Goal: Find specific fact: Find specific fact

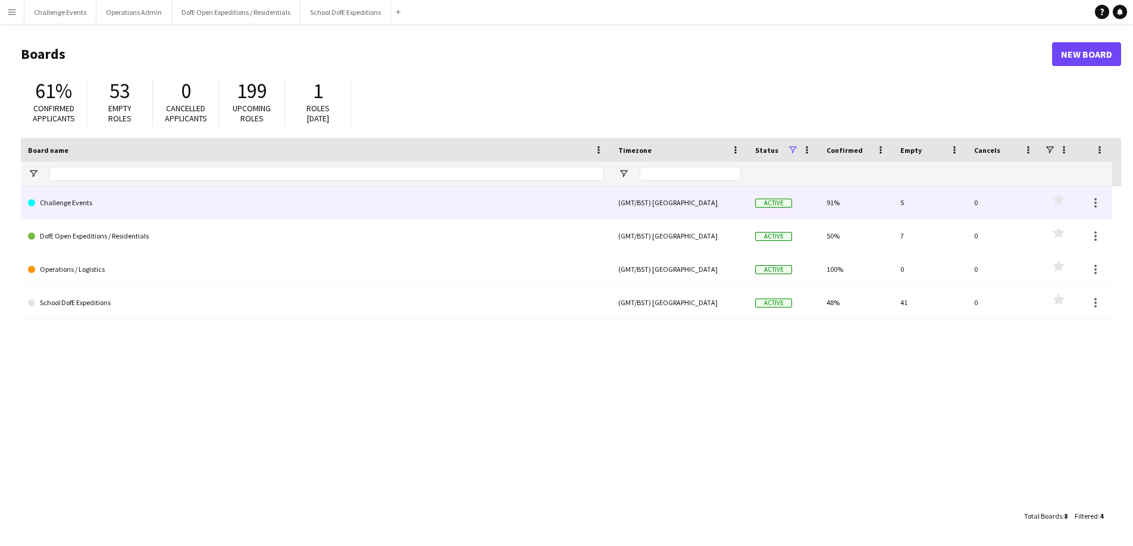
click at [74, 200] on link "Challenge Events" at bounding box center [316, 202] width 576 height 33
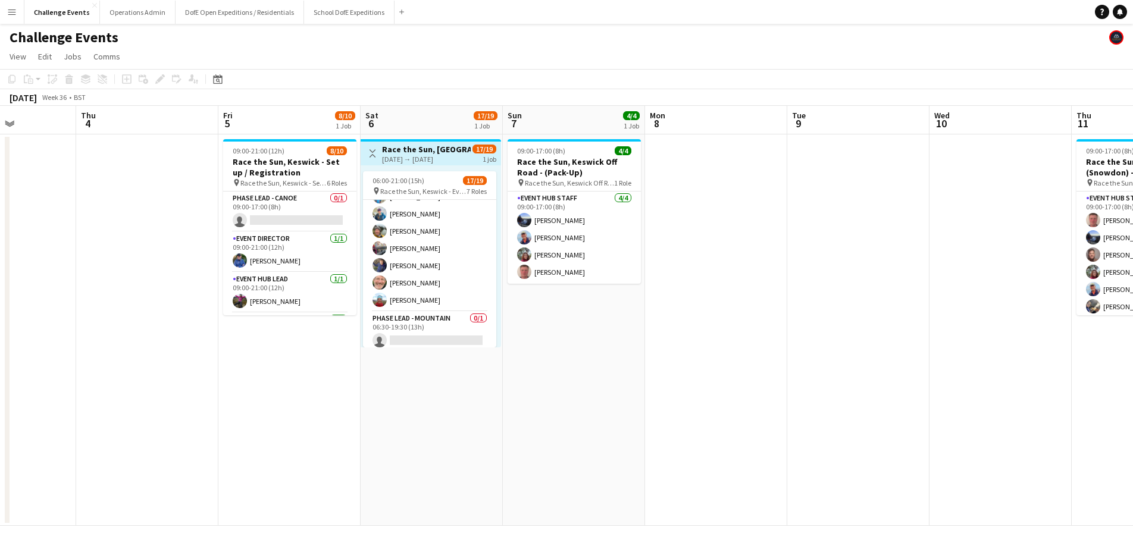
scroll to position [300, 0]
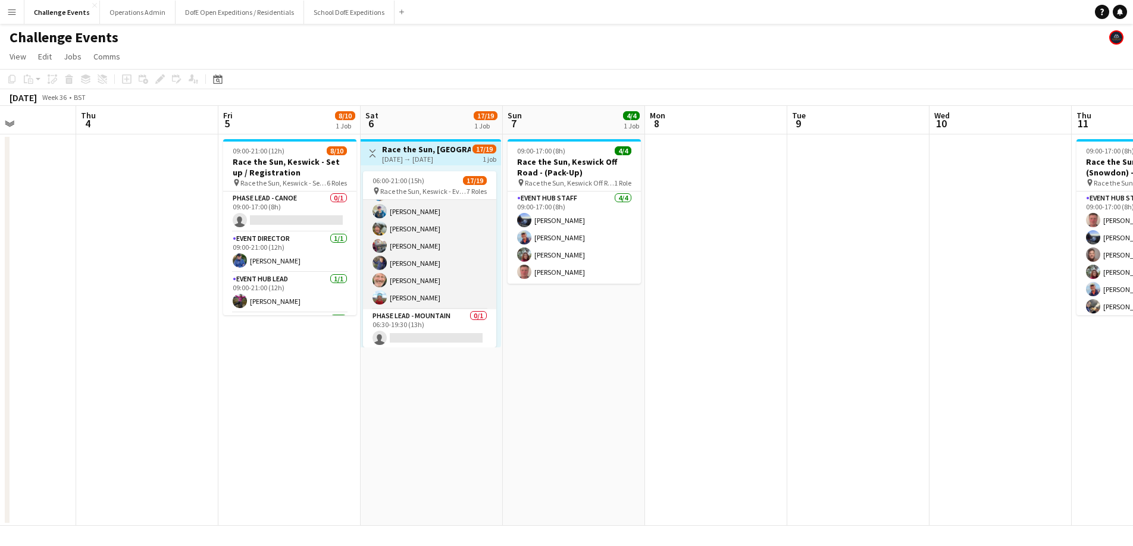
click at [418, 299] on app-card-role "Marshal - Cycle [DATE] 06:30-19:00 (12h30m) [PERSON_NAME] [PERSON_NAME] [PERSON…" at bounding box center [429, 220] width 133 height 179
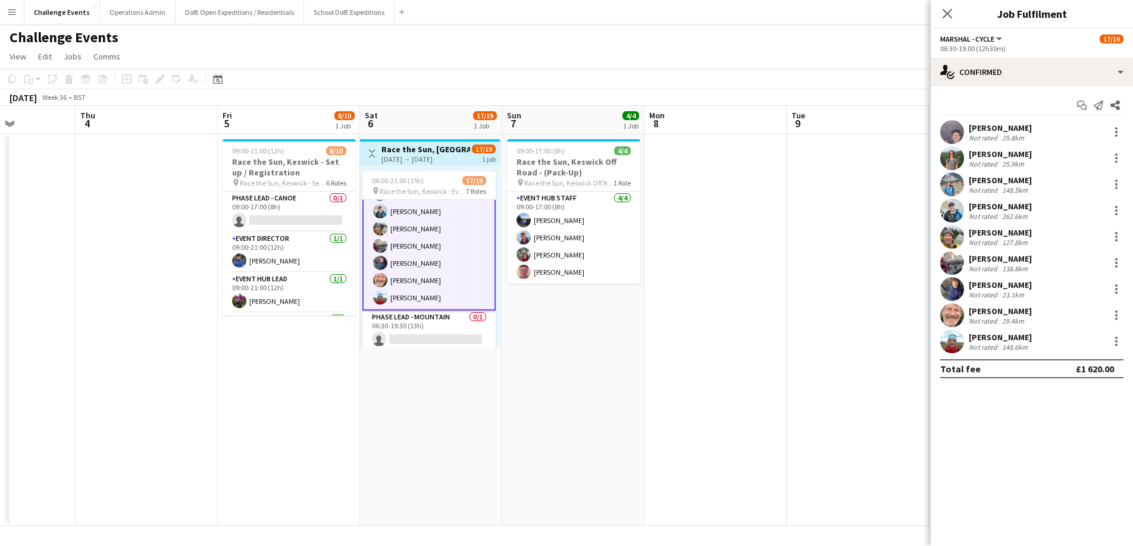
click at [988, 337] on div "[PERSON_NAME]" at bounding box center [1000, 337] width 63 height 11
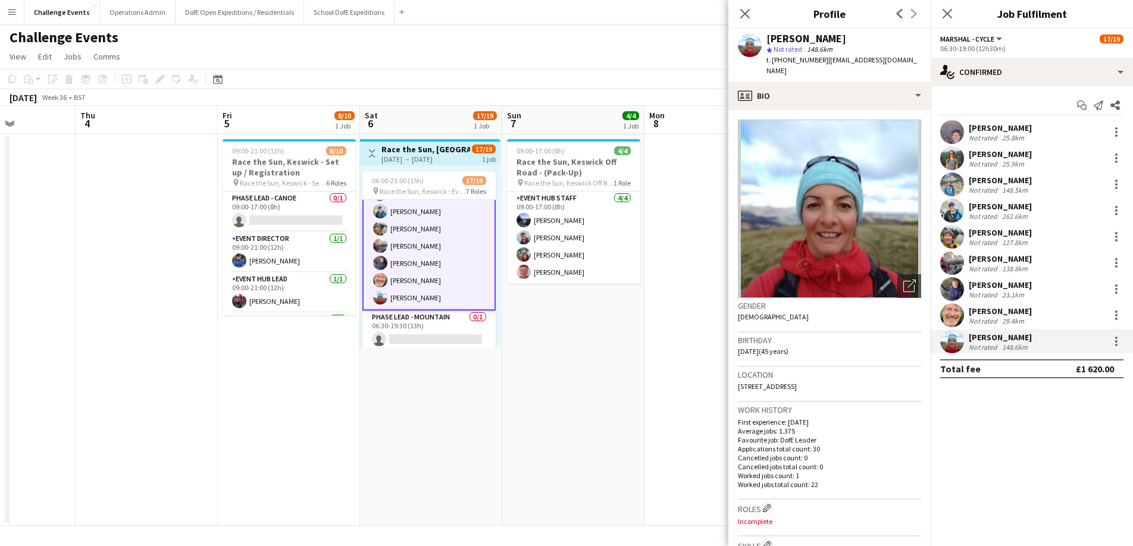
drag, startPoint x: 915, startPoint y: 58, endPoint x: 822, endPoint y: 61, distance: 92.9
click at [822, 61] on span "| [EMAIL_ADDRESS][DOMAIN_NAME]" at bounding box center [841, 65] width 151 height 20
copy span "[EMAIL_ADDRESS][DOMAIN_NAME]"
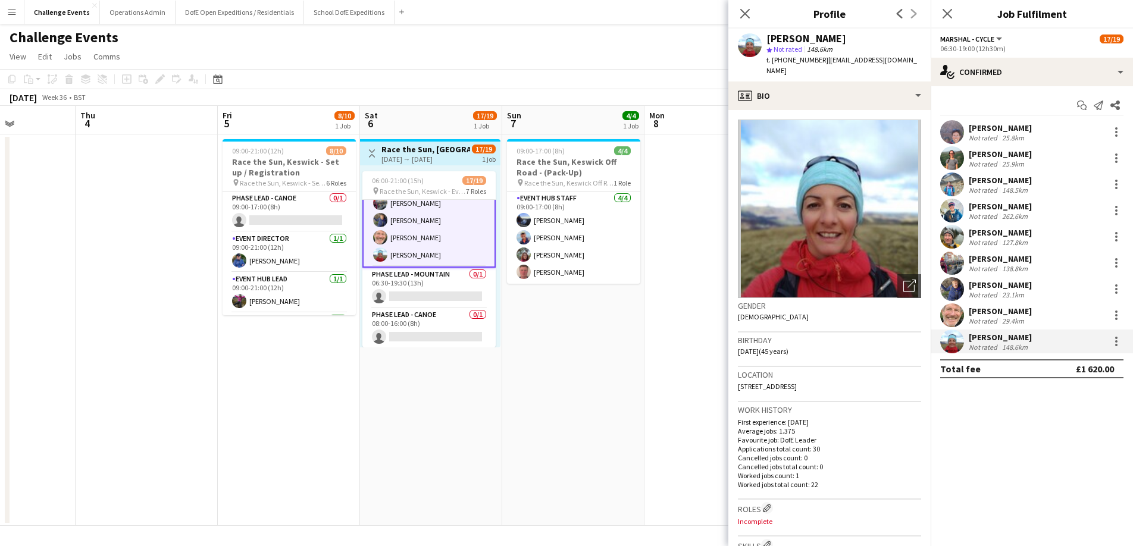
scroll to position [345, 0]
click at [939, 9] on app-icon "Close pop-in" at bounding box center [947, 13] width 17 height 17
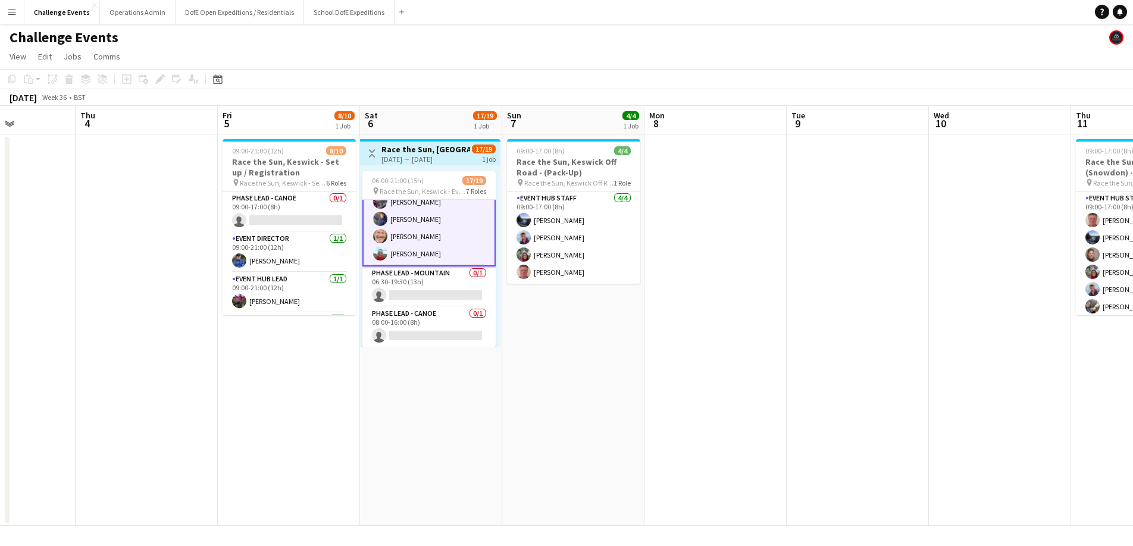
click at [584, 353] on app-date-cell "09:00-17:00 (8h) 4/4 Race the Sun, Keswick Off Road - (Pack-Up) pin Race the Su…" at bounding box center [573, 330] width 142 height 392
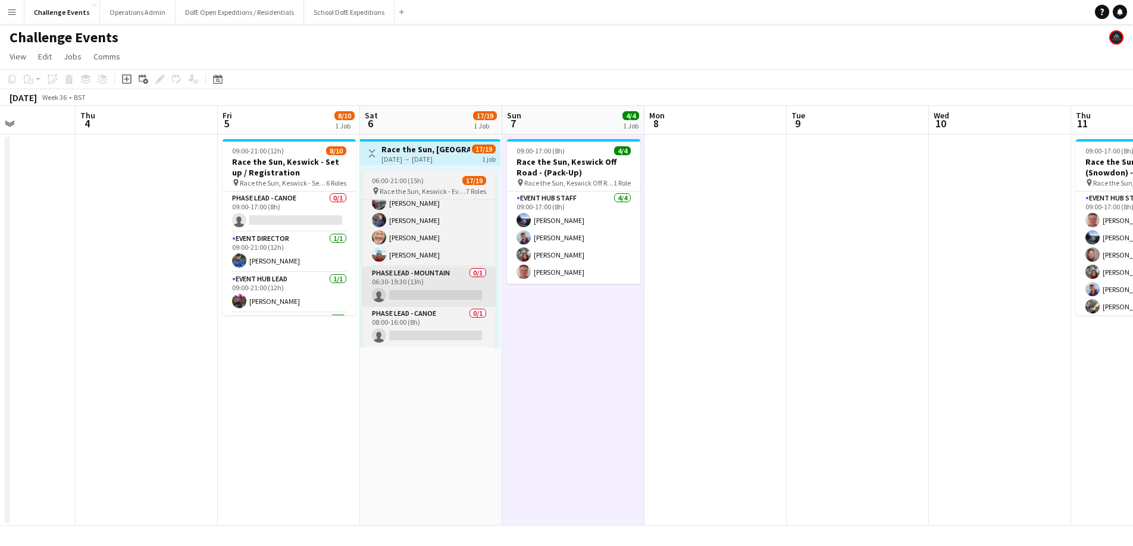
scroll to position [343, 0]
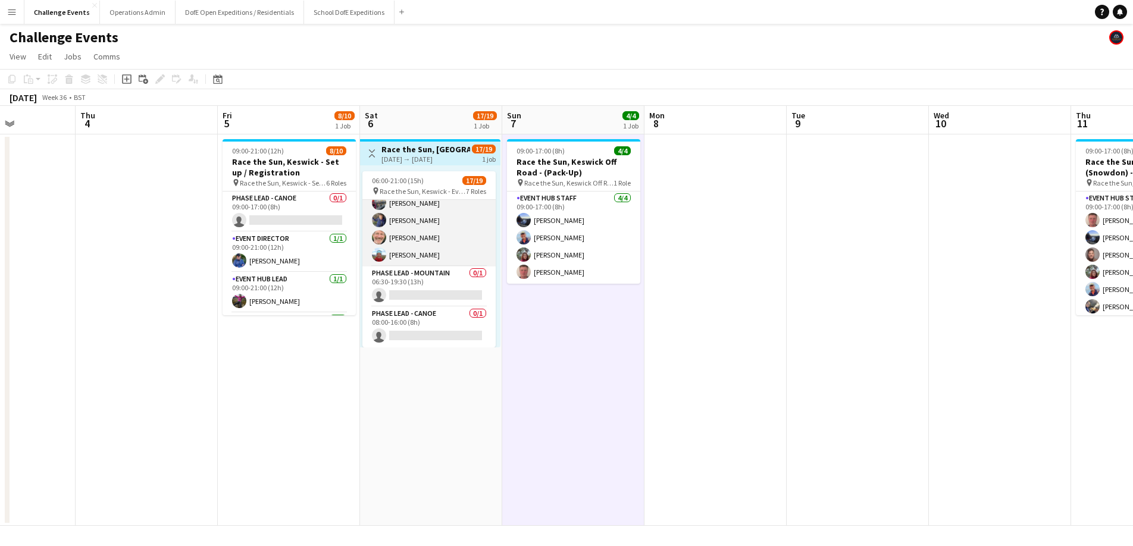
drag, startPoint x: 398, startPoint y: 230, endPoint x: 440, endPoint y: 240, distance: 43.0
click at [397, 230] on app-card-role "Marshal - Cycle [DATE] 06:30-19:00 (12h30m) [PERSON_NAME] [PERSON_NAME] [PERSON…" at bounding box center [428, 177] width 133 height 179
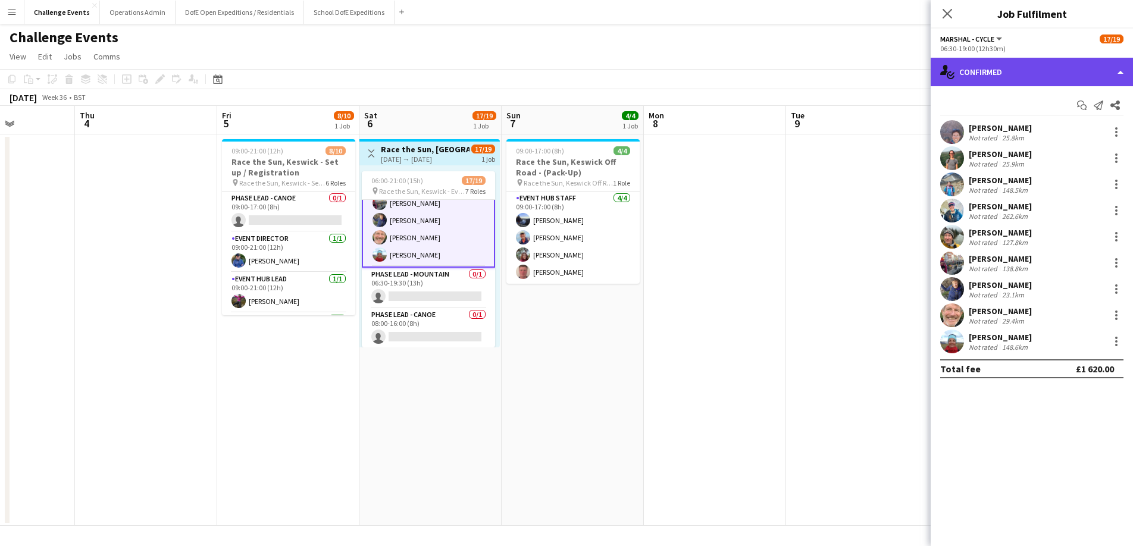
click at [1029, 66] on div "single-neutral-actions-check-2 Confirmed" at bounding box center [1032, 72] width 202 height 29
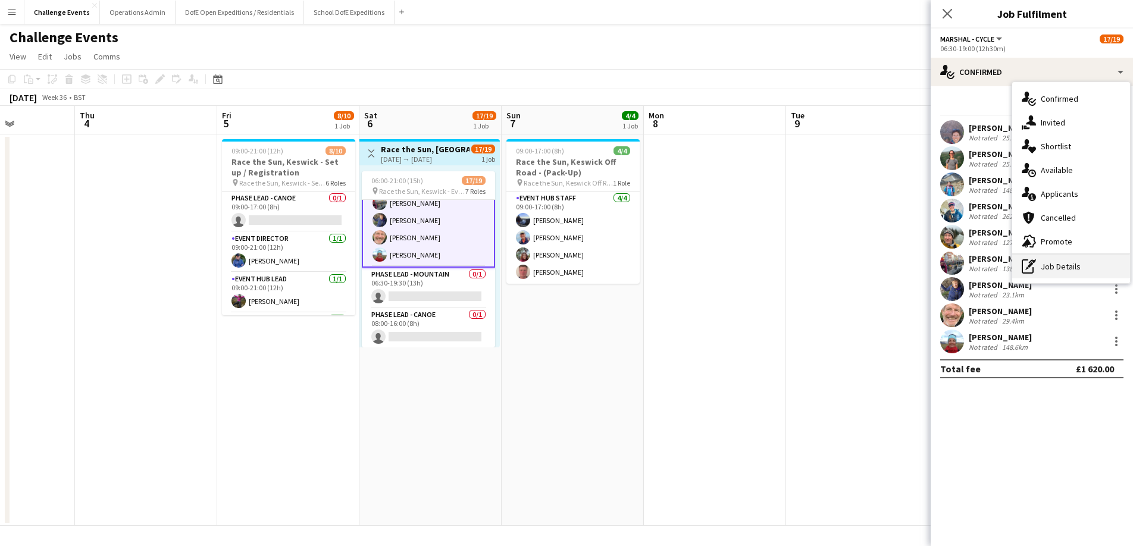
click at [1048, 261] on div "pen-write Job Details" at bounding box center [1071, 267] width 118 height 24
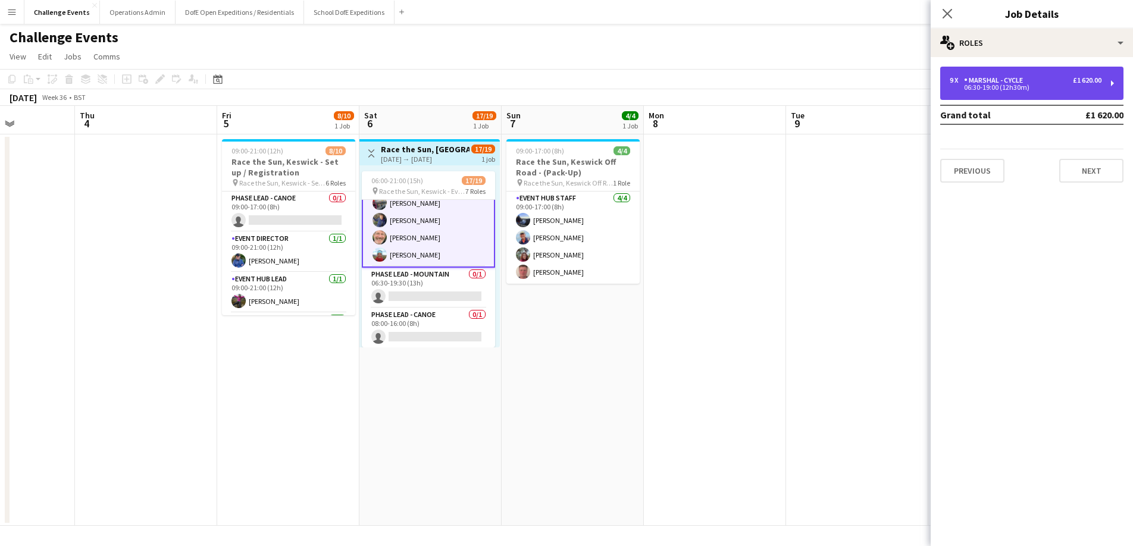
click at [1032, 82] on div "9 x Marshal - Cycle £1 620.00" at bounding box center [1026, 80] width 152 height 8
